Goal: Information Seeking & Learning: Learn about a topic

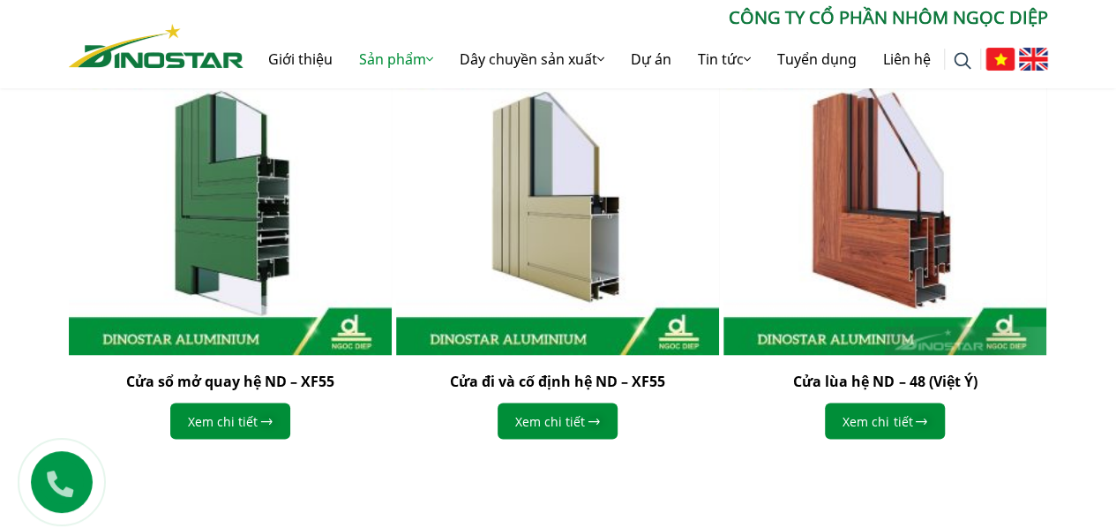
scroll to position [882, 0]
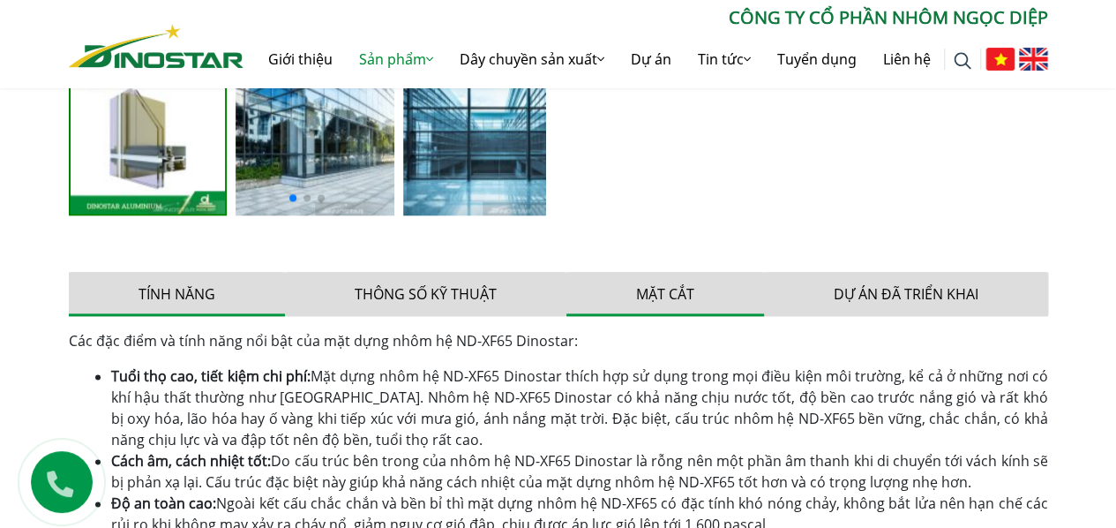
click at [673, 284] on button "Mặt cắt" at bounding box center [665, 294] width 198 height 44
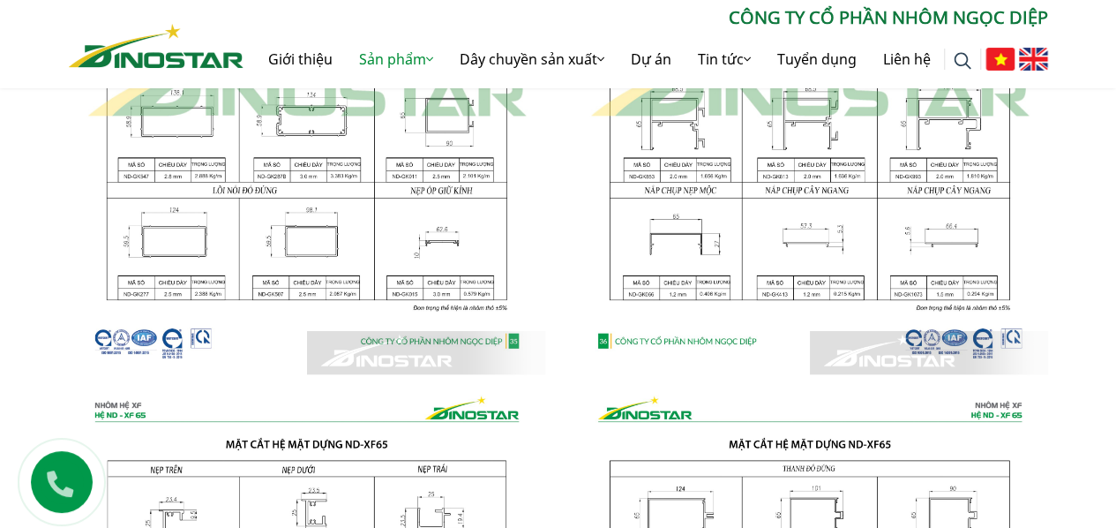
scroll to position [1765, 0]
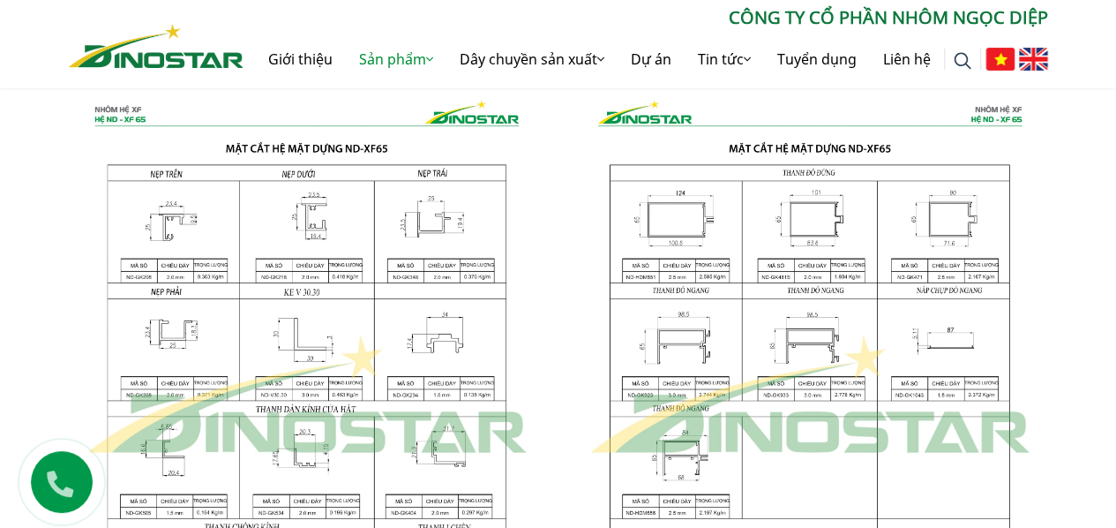
click at [687, 218] on img at bounding box center [810, 395] width 476 height 632
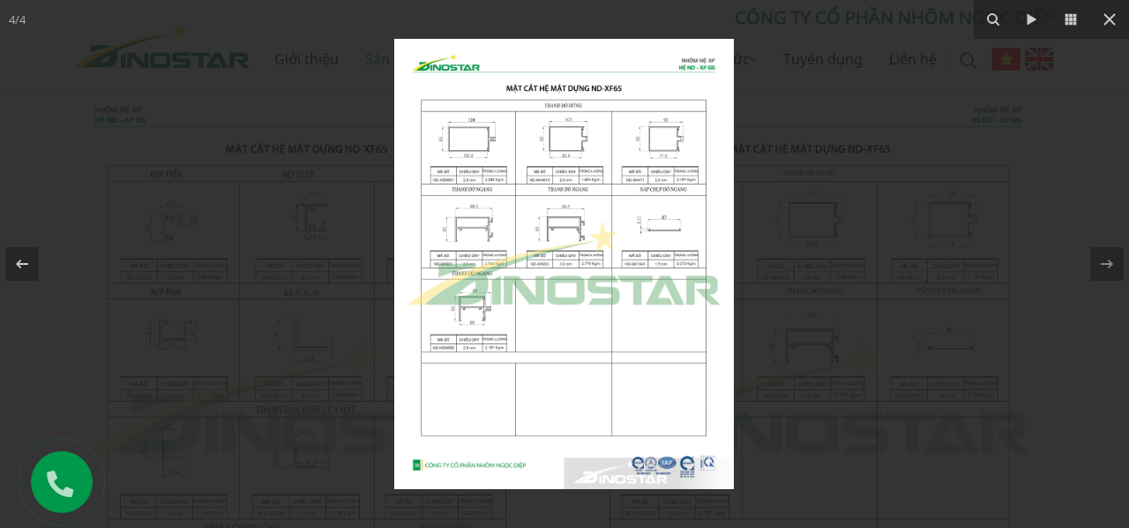
click at [452, 146] on img at bounding box center [564, 264] width 340 height 450
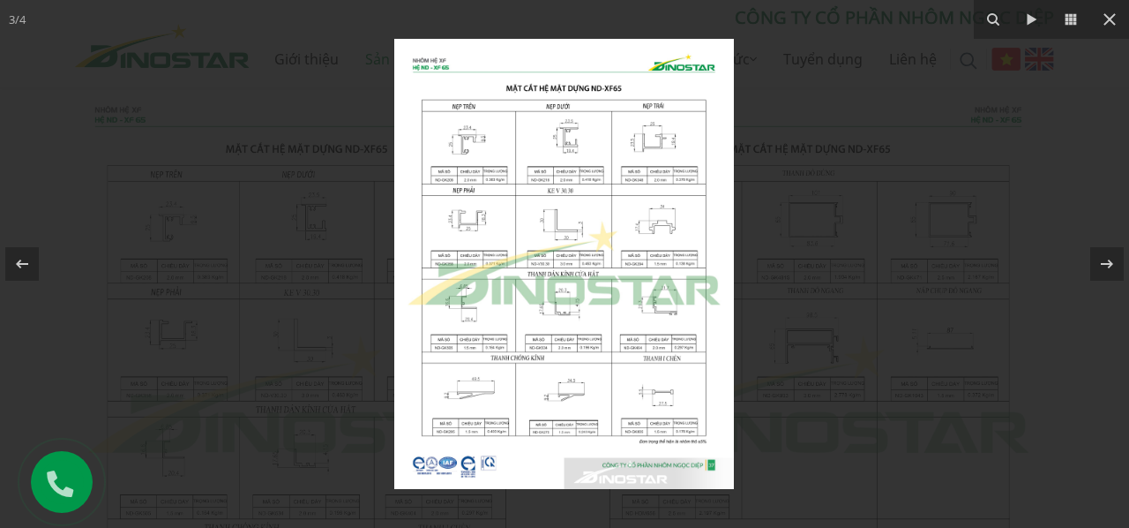
click at [827, 390] on div at bounding box center [564, 264] width 1129 height 528
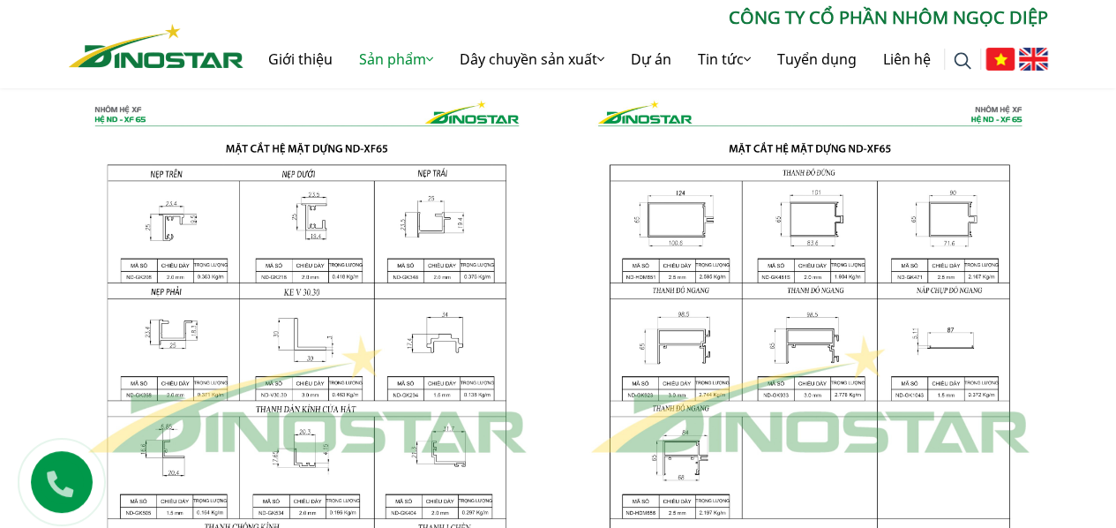
click at [817, 208] on img at bounding box center [810, 395] width 476 height 632
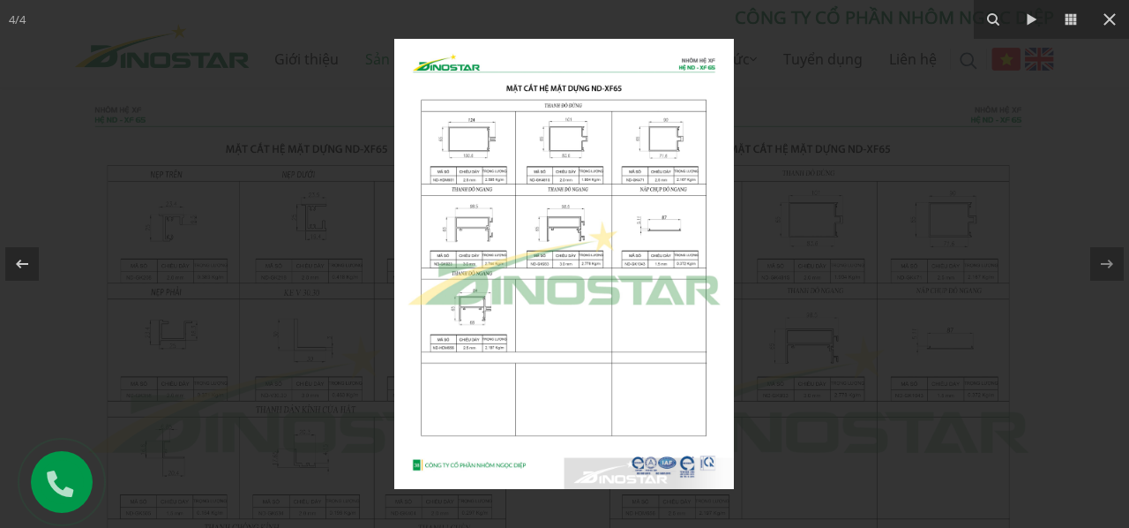
click at [570, 152] on img at bounding box center [564, 264] width 340 height 450
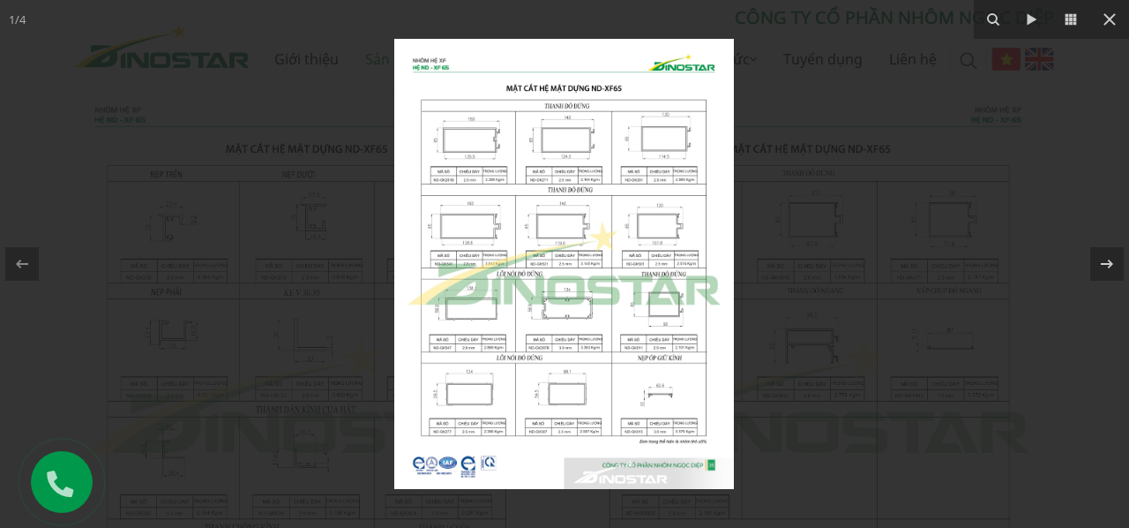
click at [554, 229] on img at bounding box center [564, 264] width 340 height 450
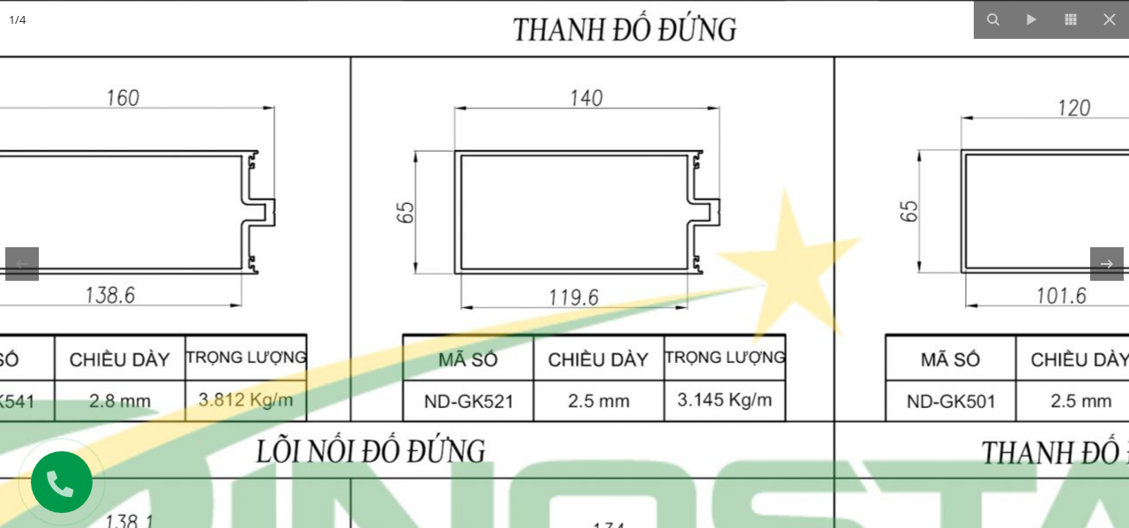
click at [976, 230] on img at bounding box center [593, 401] width 1704 height 2259
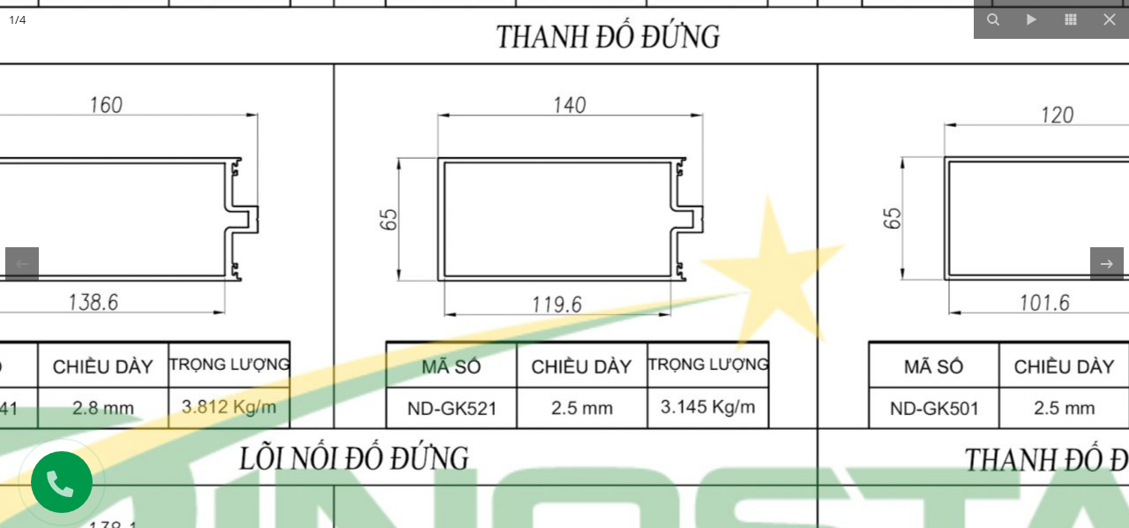
drag, startPoint x: 1012, startPoint y: 220, endPoint x: 989, endPoint y: 227, distance: 24.0
click at [989, 227] on img at bounding box center [577, 408] width 1704 height 2259
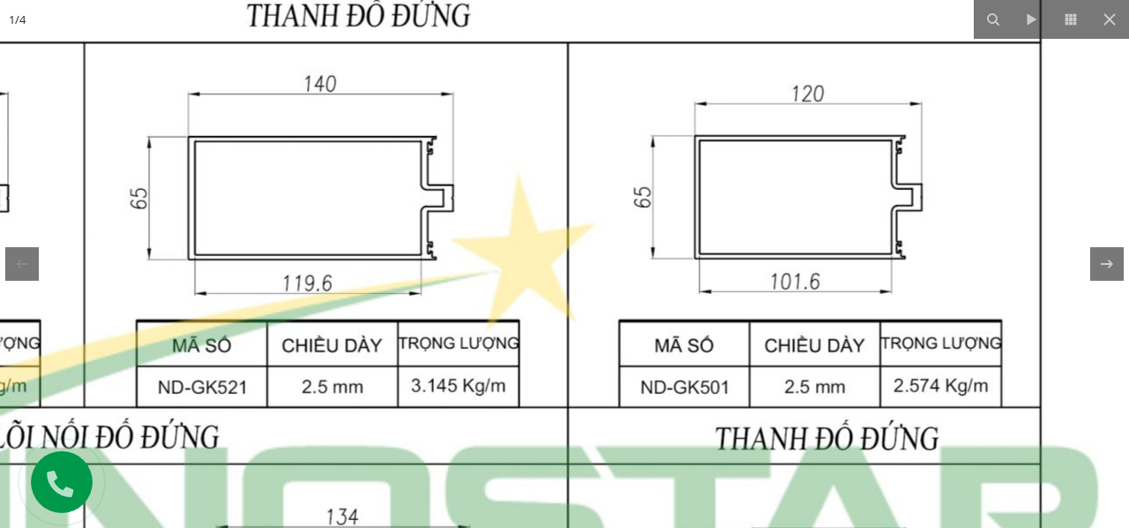
drag, startPoint x: 1029, startPoint y: 241, endPoint x: 780, endPoint y: 216, distance: 250.1
click at [780, 216] on img at bounding box center [327, 387] width 1704 height 2259
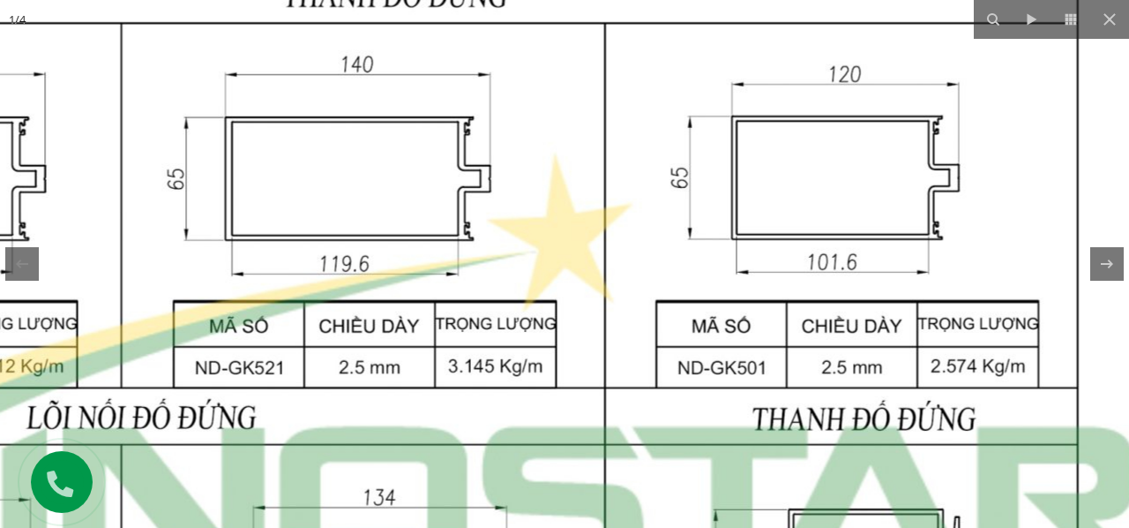
drag, startPoint x: 831, startPoint y: 209, endPoint x: 872, endPoint y: 191, distance: 44.3
click at [872, 191] on img at bounding box center [364, 368] width 1704 height 2259
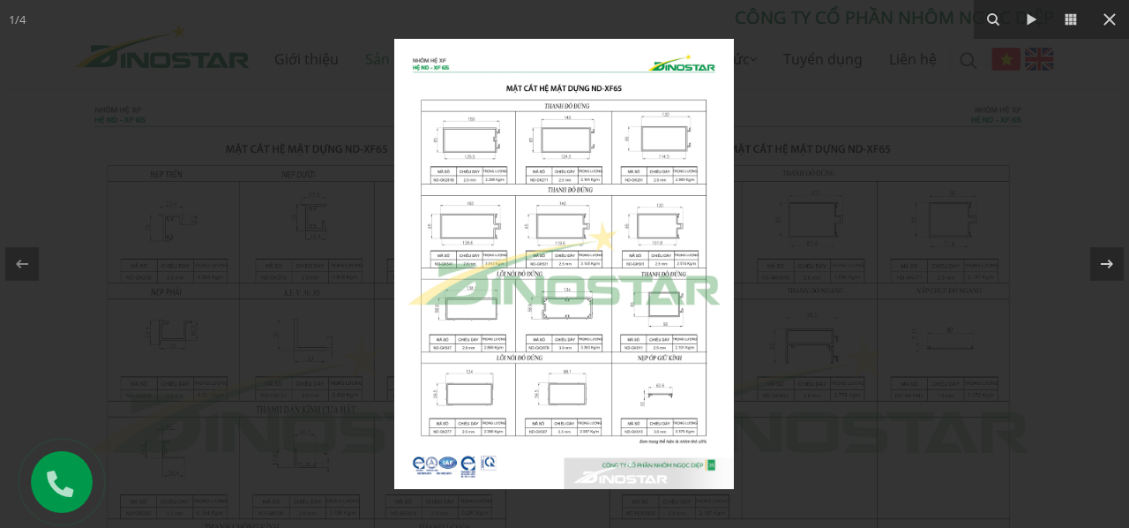
click at [679, 269] on img at bounding box center [564, 264] width 340 height 450
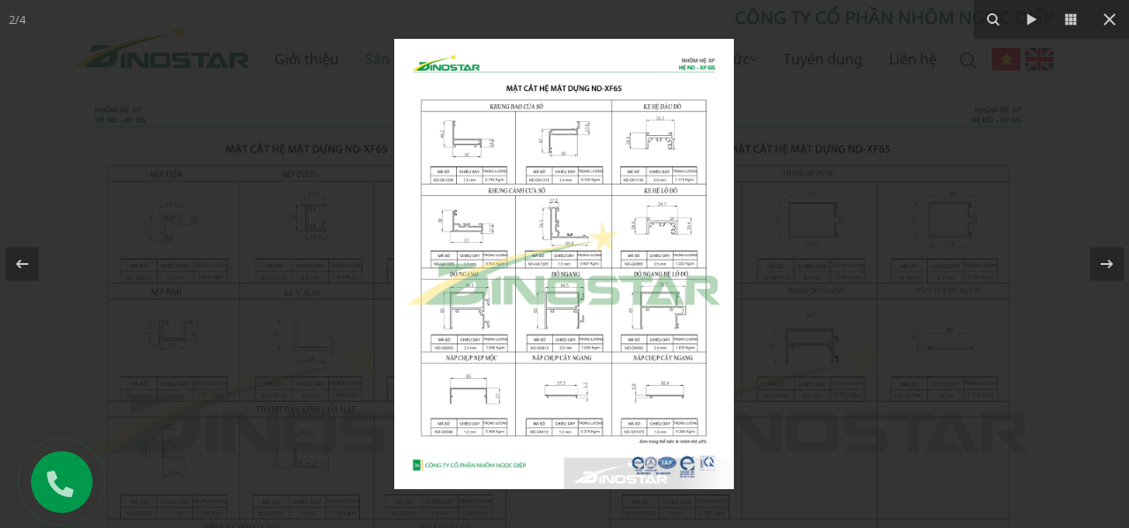
click at [683, 279] on img at bounding box center [564, 264] width 340 height 450
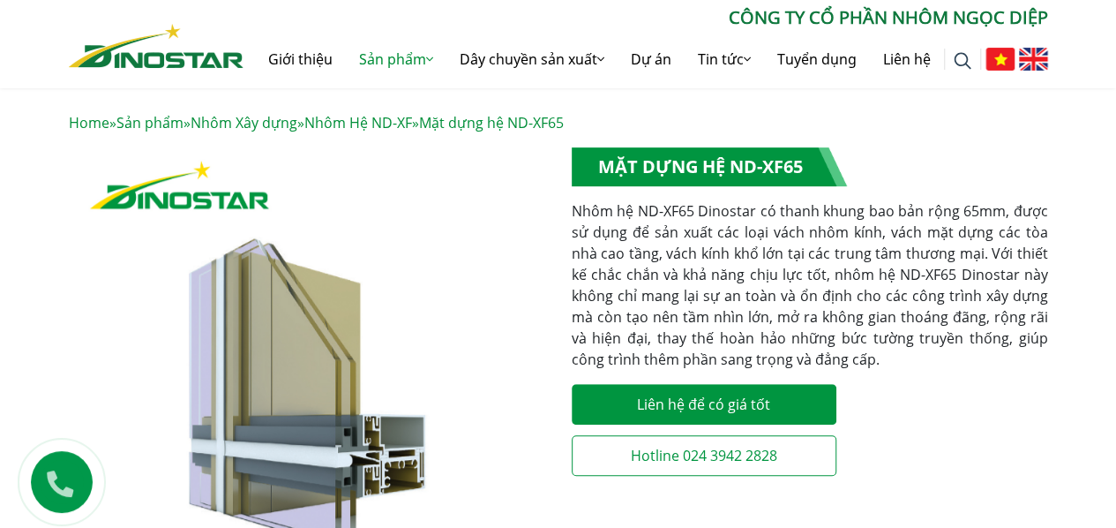
scroll to position [588, 0]
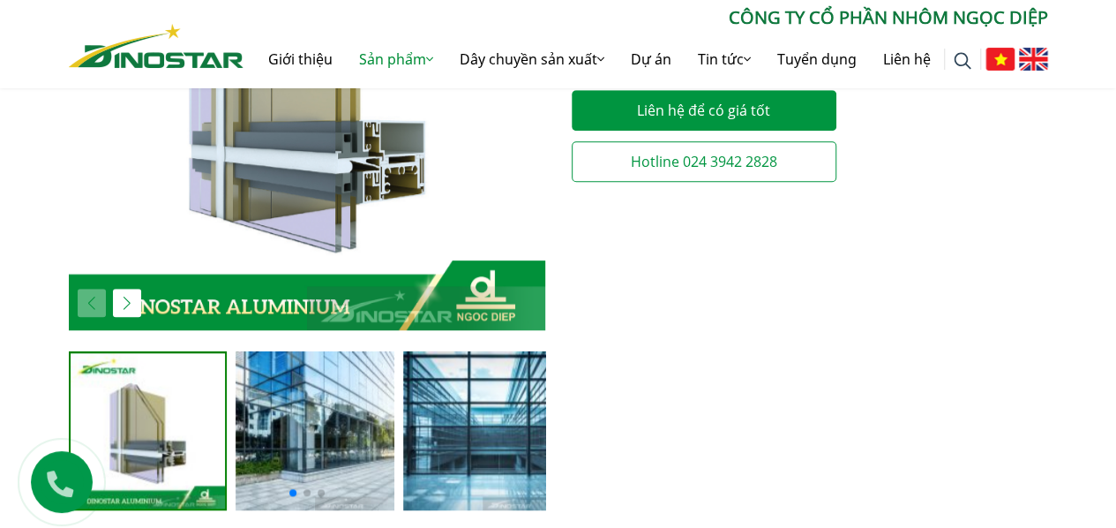
click at [152, 466] on img "1 / 5" at bounding box center [148, 430] width 155 height 155
click at [169, 452] on img "1 / 5" at bounding box center [148, 430] width 155 height 155
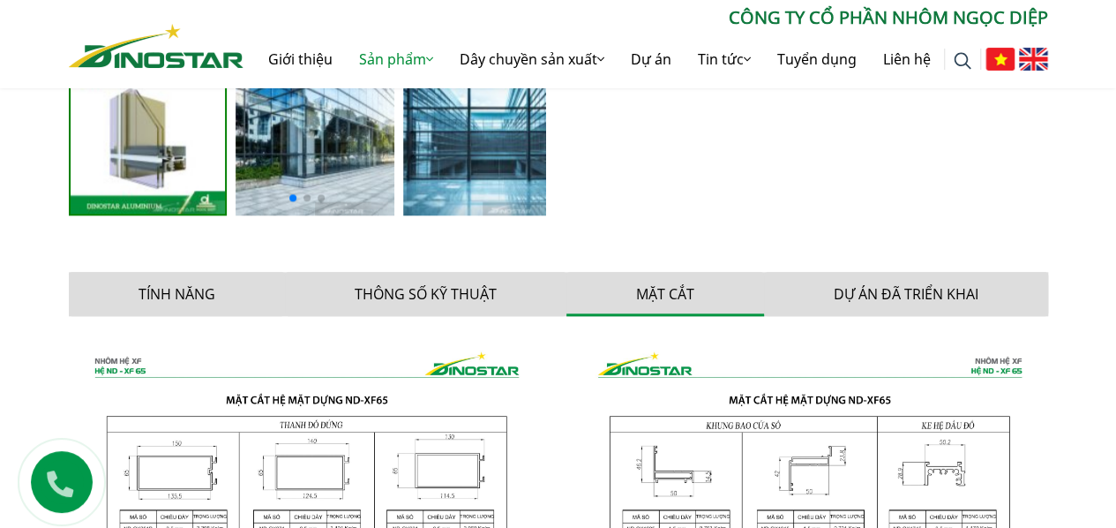
click at [178, 161] on img "1 / 5" at bounding box center [148, 135] width 155 height 155
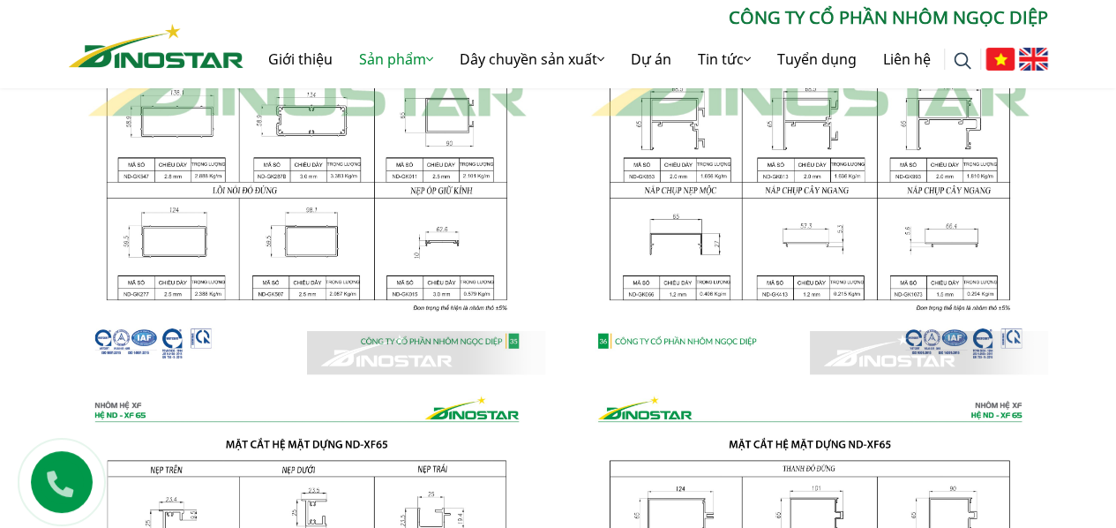
scroll to position [1765, 0]
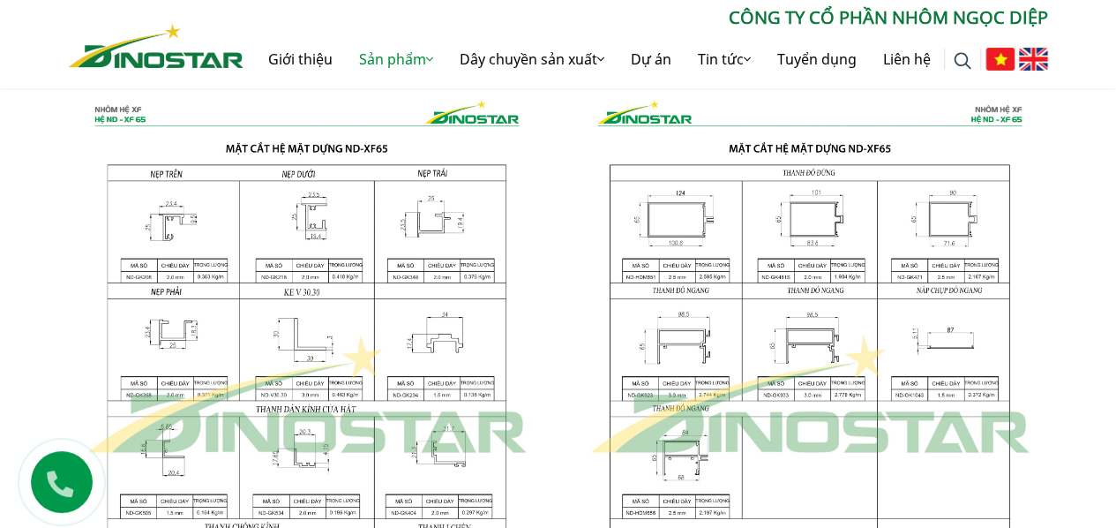
click at [801, 214] on img at bounding box center [810, 395] width 476 height 632
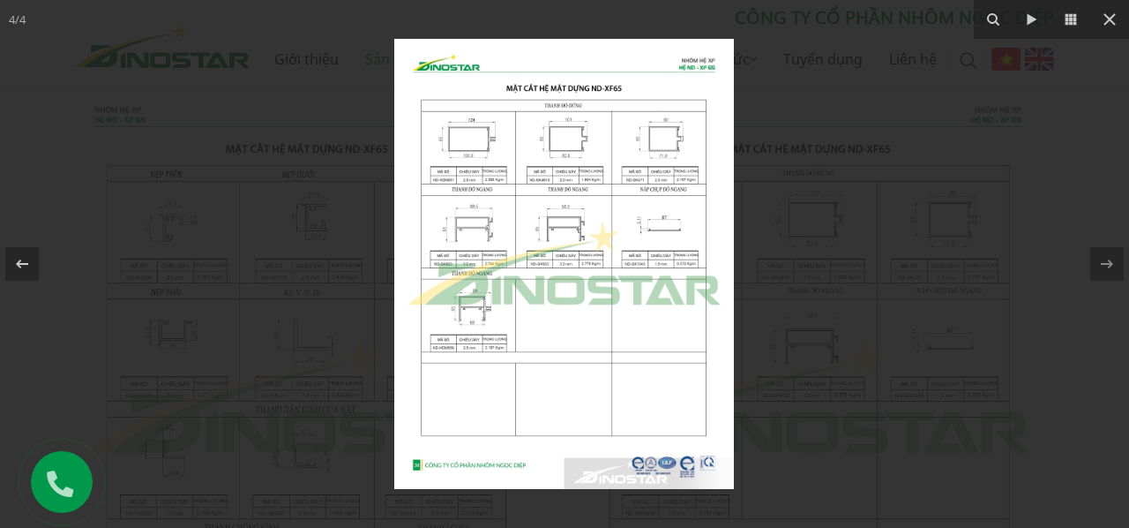
click at [473, 141] on img at bounding box center [564, 264] width 340 height 450
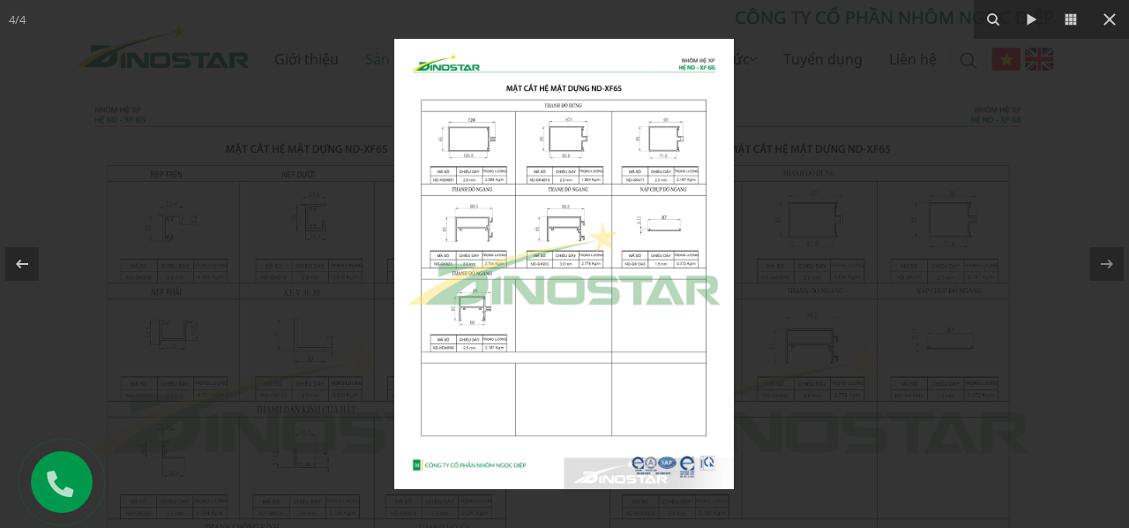
click at [572, 145] on img at bounding box center [564, 264] width 340 height 450
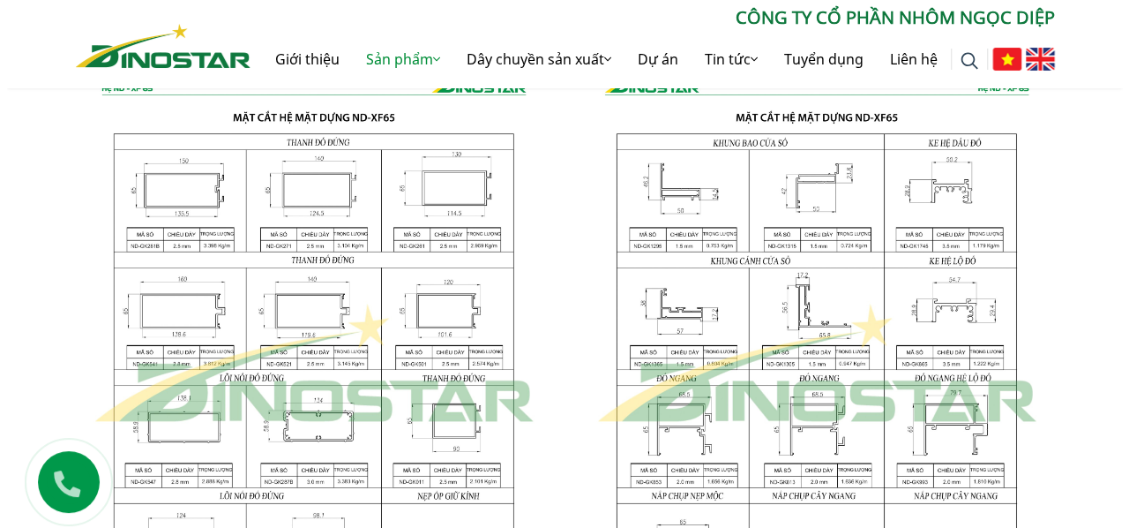
scroll to position [1176, 0]
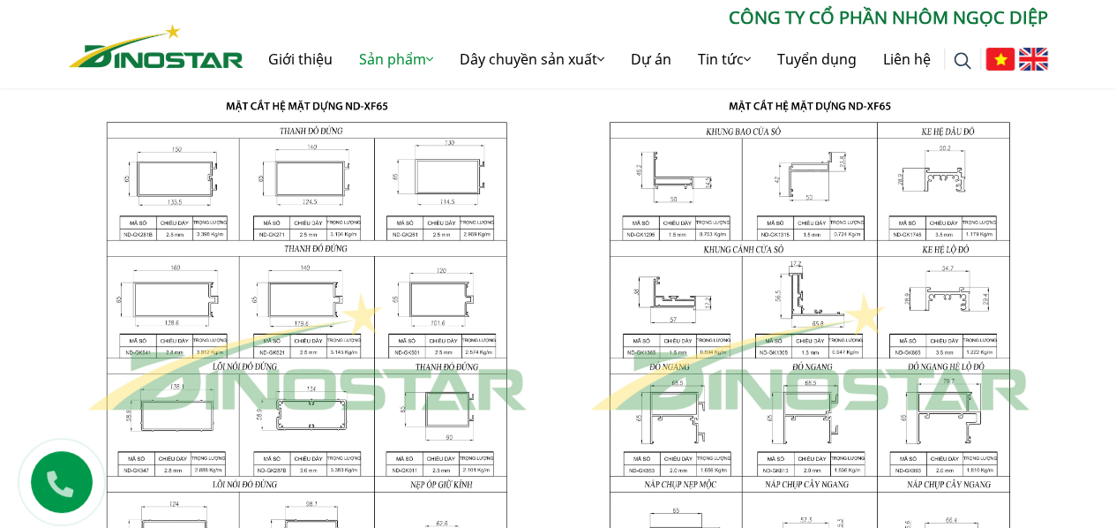
click at [436, 292] on img at bounding box center [307, 352] width 476 height 632
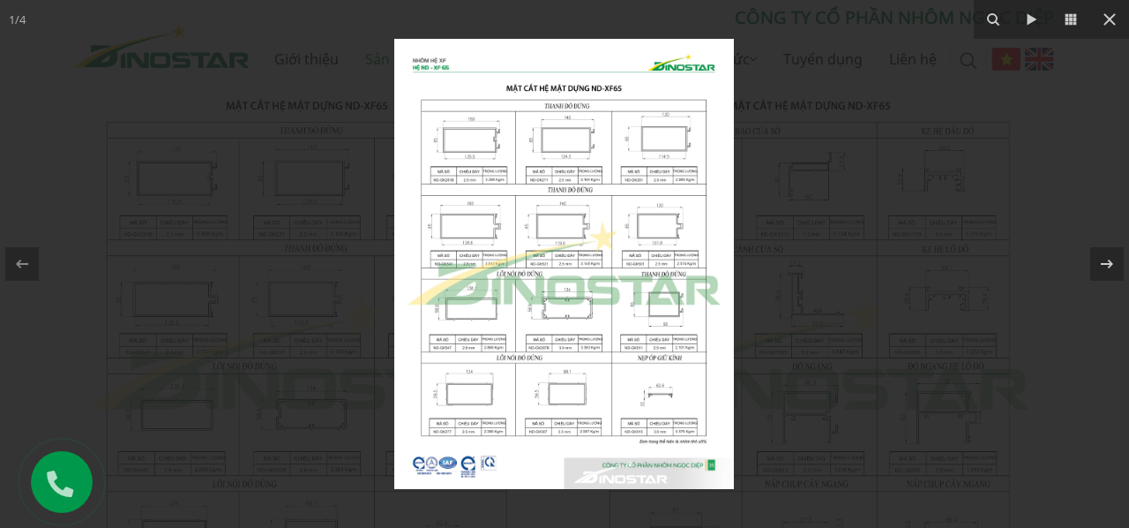
click at [655, 234] on img at bounding box center [564, 264] width 340 height 450
click at [653, 226] on img at bounding box center [564, 264] width 340 height 450
